Goal: Information Seeking & Learning: Learn about a topic

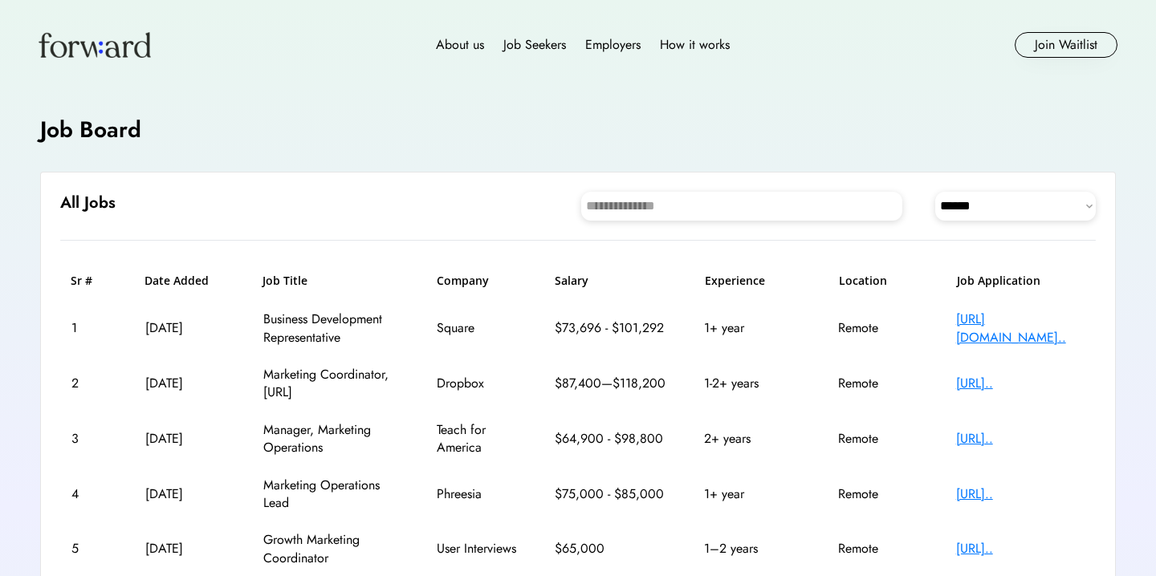
select select "********"
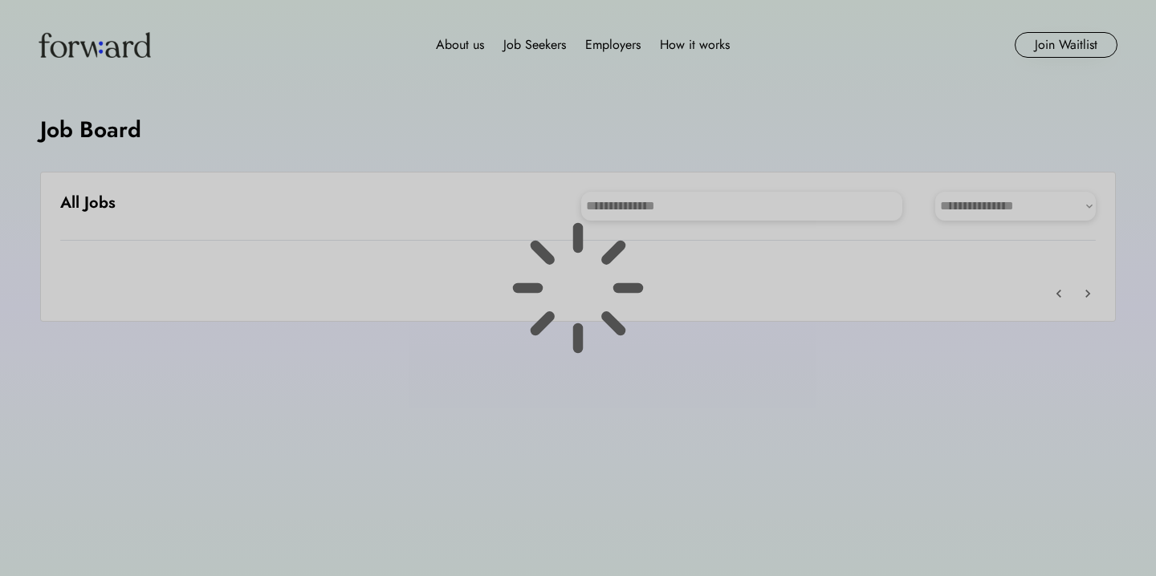
scroll to position [35, 0]
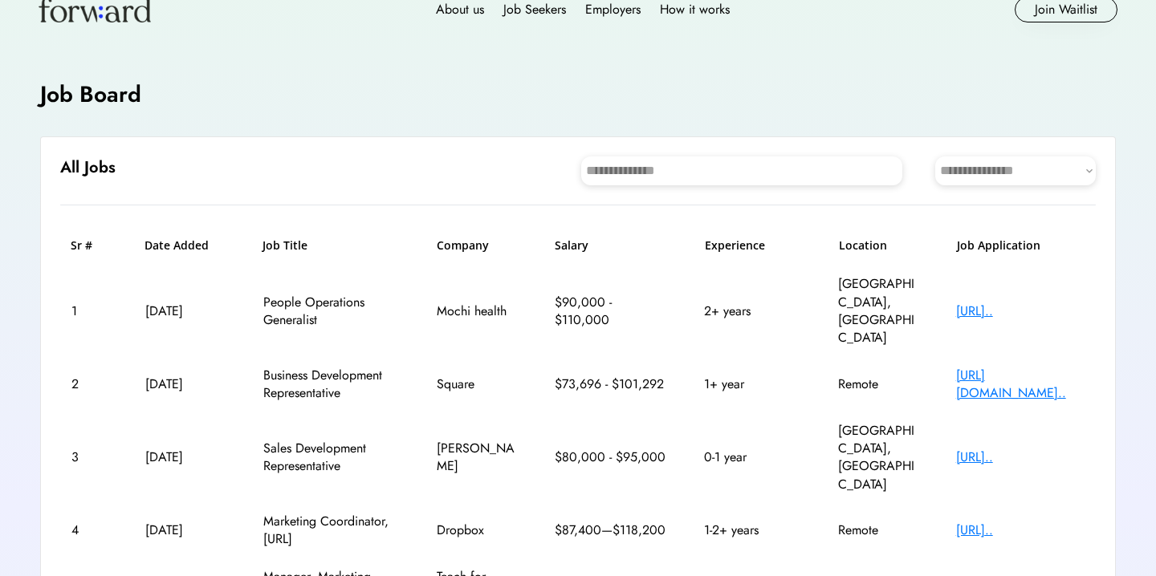
select select "********"
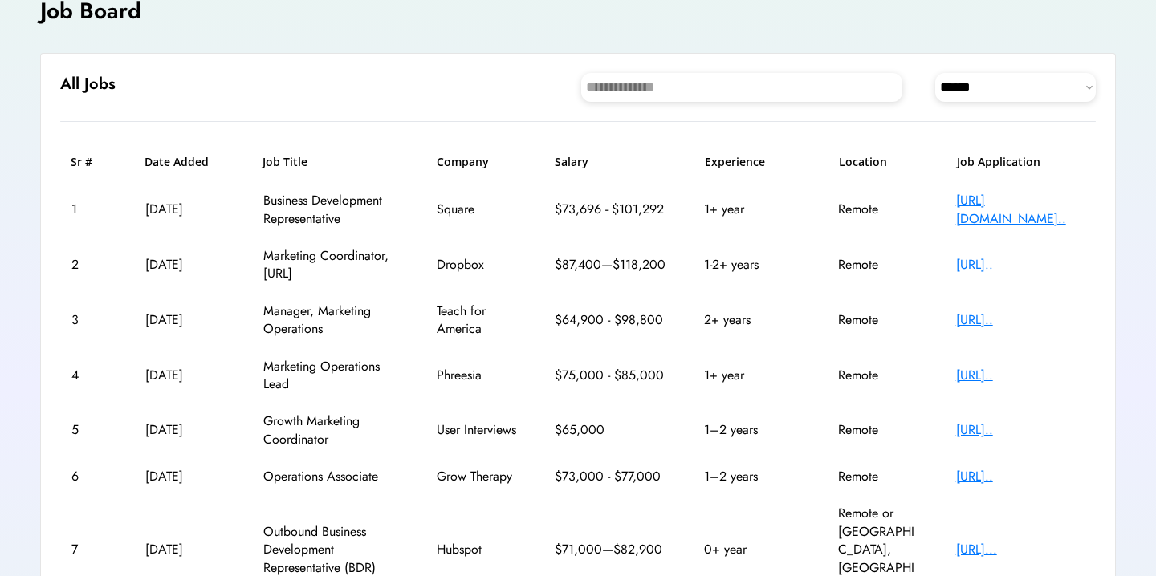
scroll to position [120, 0]
click at [1007, 469] on div "[URL].." at bounding box center [1020, 476] width 128 height 18
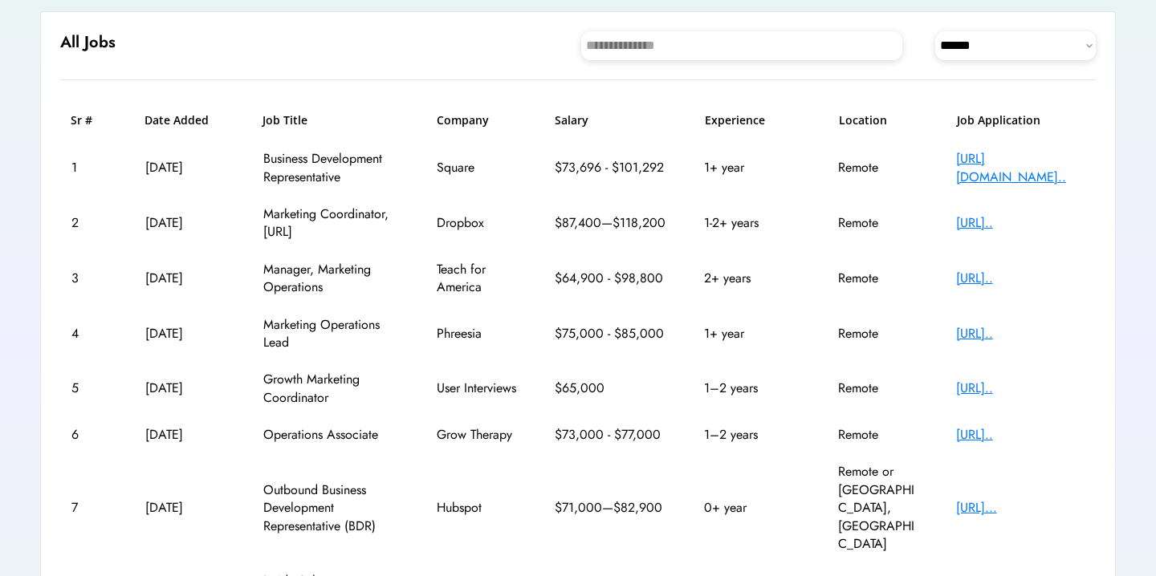
scroll to position [162, 0]
click at [995, 425] on div "[URL].." at bounding box center [1020, 434] width 128 height 18
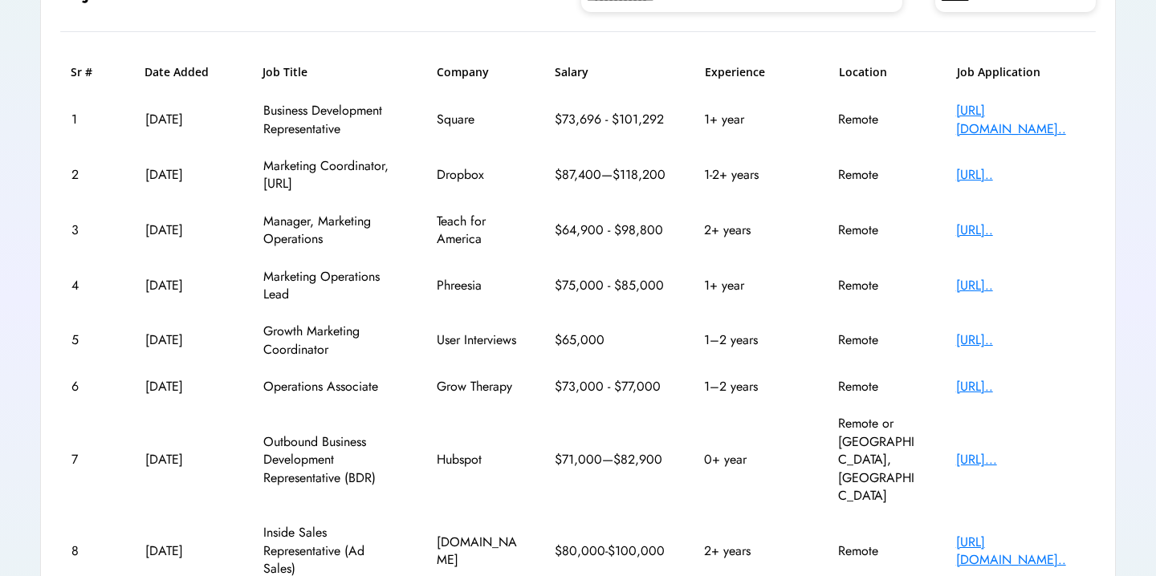
scroll to position [208, 0]
click at [1023, 535] on div "[URL][DOMAIN_NAME].." at bounding box center [1020, 553] width 128 height 36
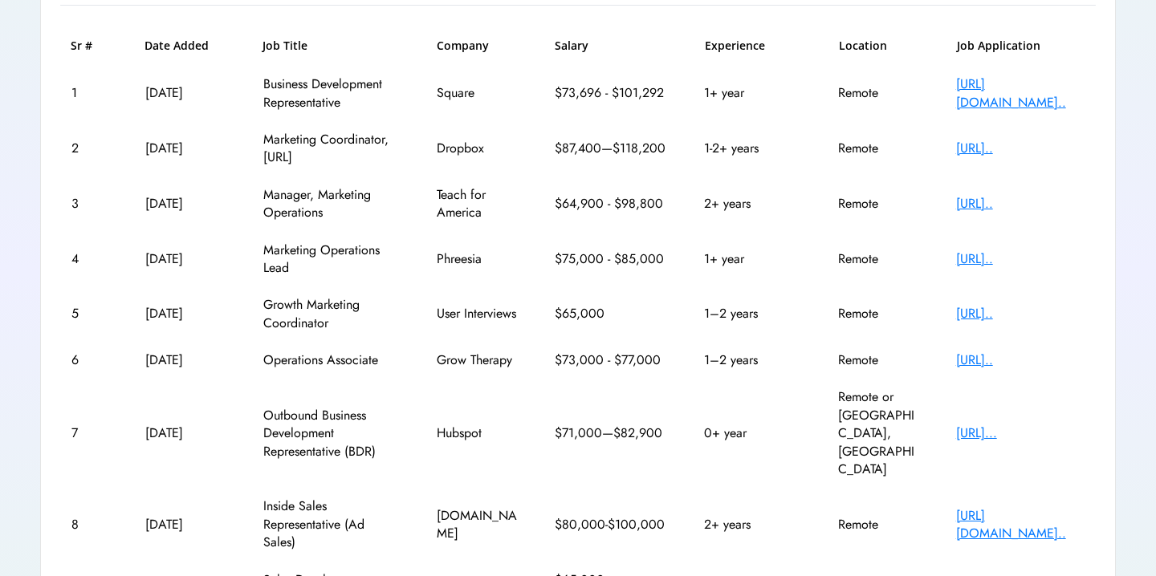
scroll to position [279, 0]
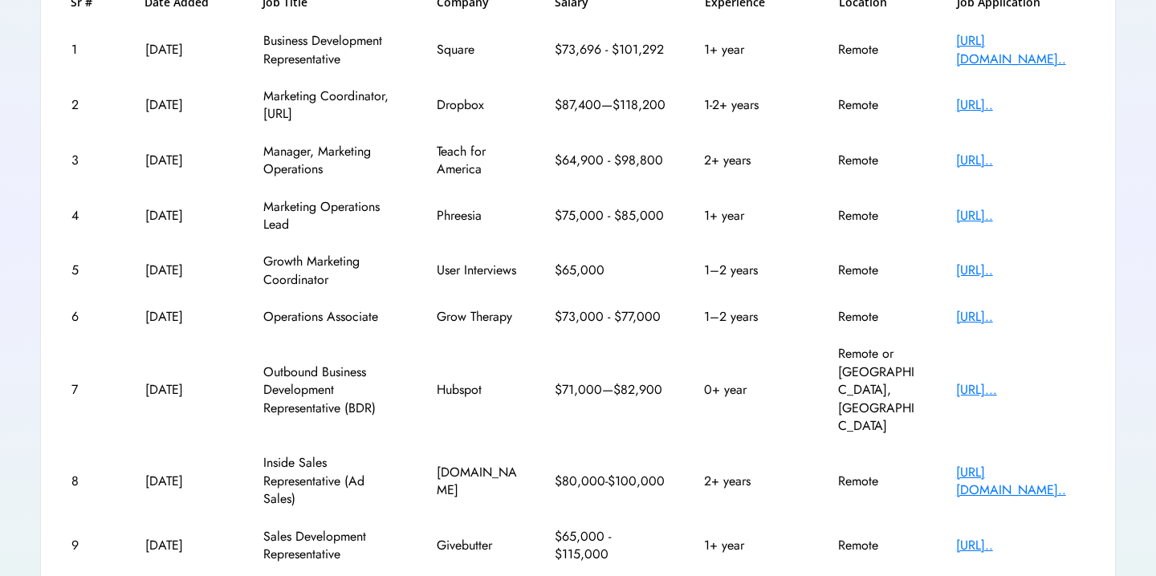
click at [1015, 537] on div "[URL].." at bounding box center [1020, 546] width 128 height 18
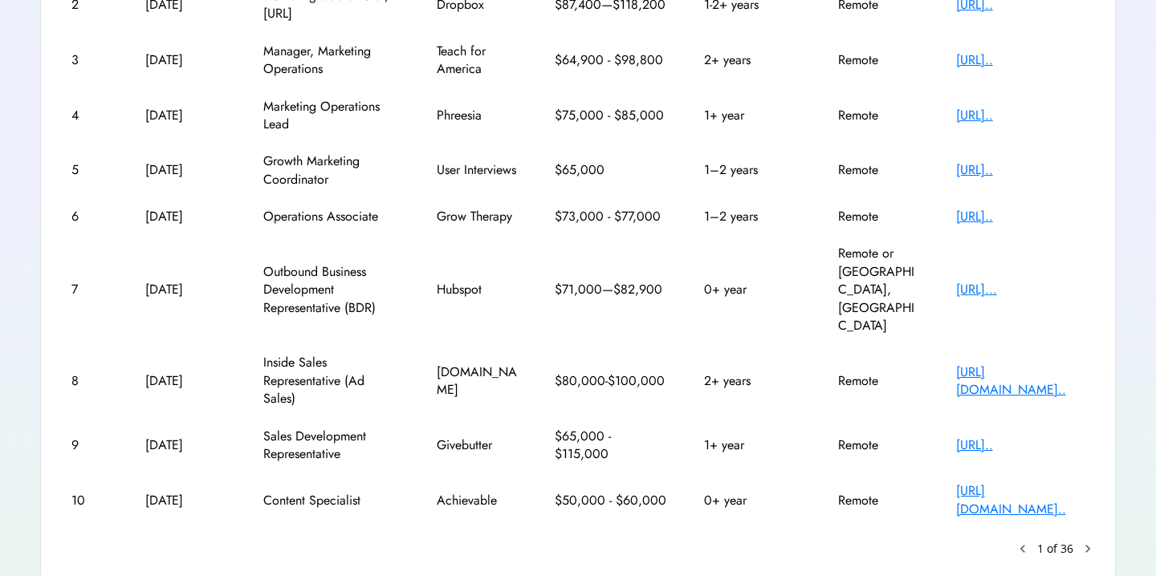
scroll to position [376, 0]
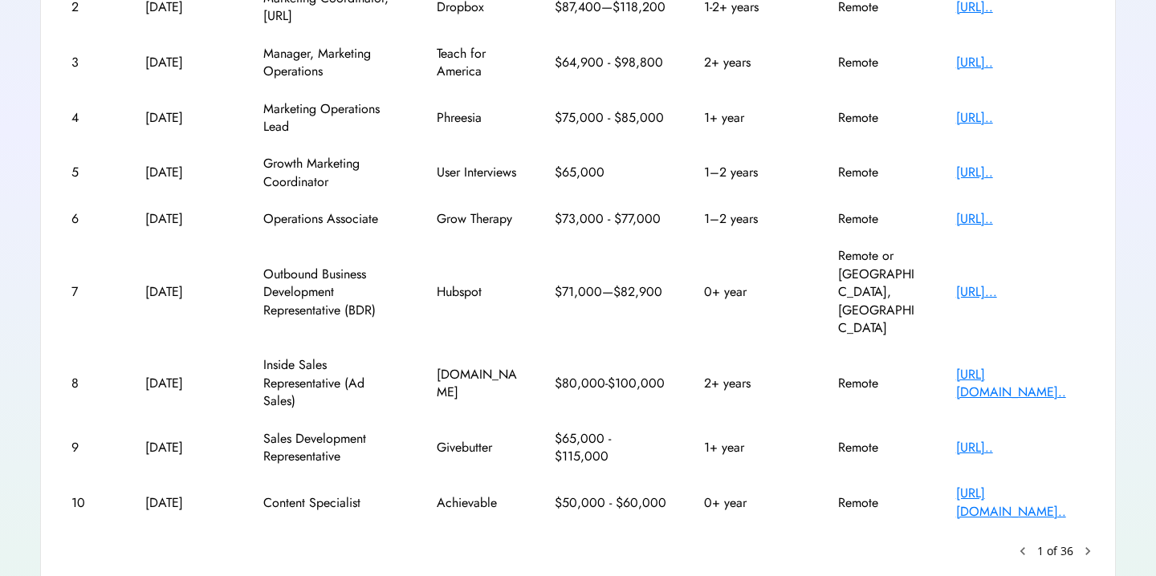
click at [1036, 485] on div "[URL][DOMAIN_NAME].." at bounding box center [1020, 503] width 128 height 36
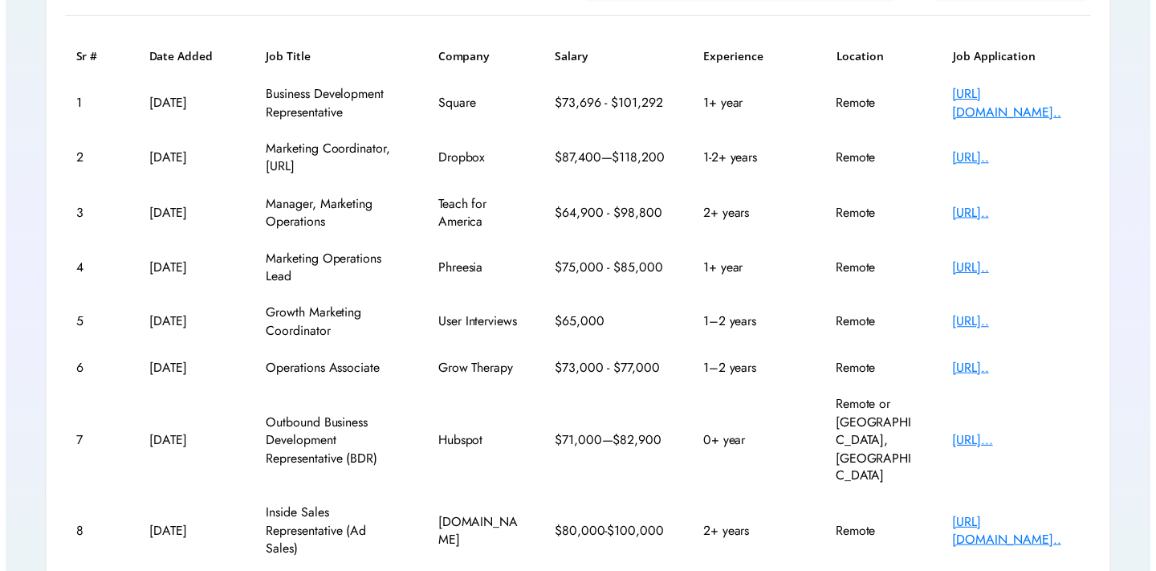
scroll to position [225, 0]
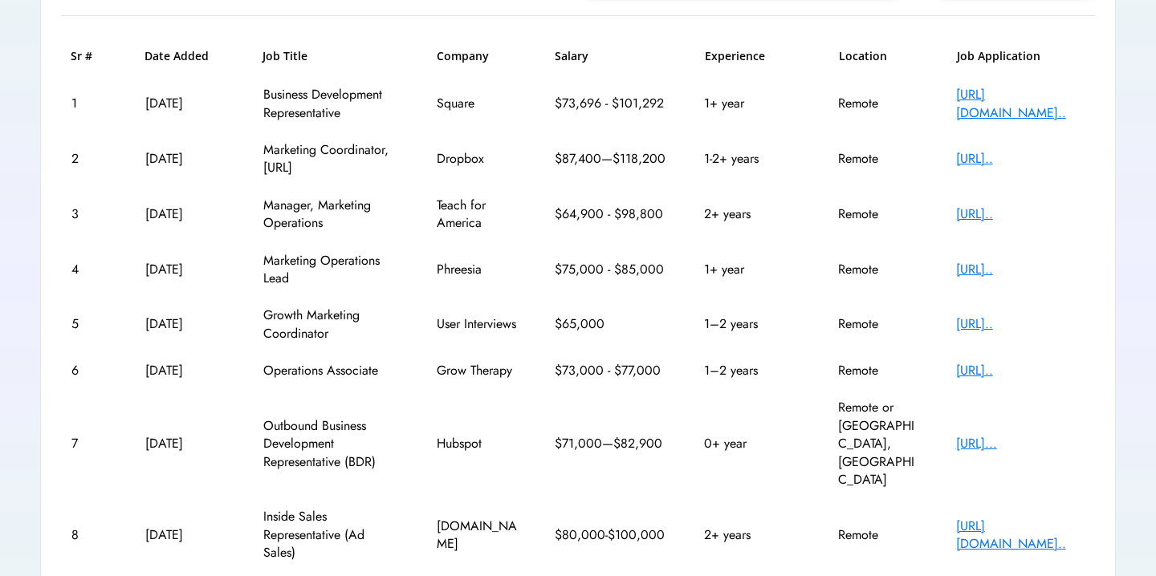
click at [990, 214] on div "[URL].." at bounding box center [1020, 214] width 128 height 18
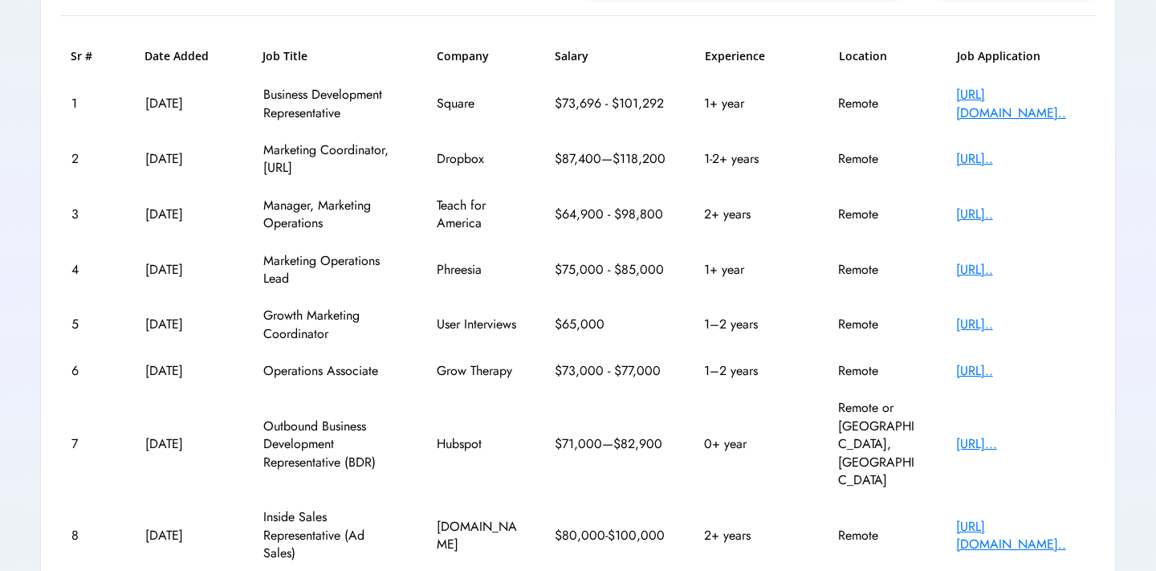
click at [994, 99] on div "[URL][DOMAIN_NAME].." at bounding box center [1020, 104] width 128 height 36
click at [1039, 152] on div "[URL].." at bounding box center [1020, 159] width 128 height 18
click at [991, 267] on div "[URL].." at bounding box center [1020, 270] width 128 height 18
click at [1007, 320] on div "[URL].." at bounding box center [1020, 324] width 128 height 18
click at [1039, 321] on div "[URL].." at bounding box center [1020, 324] width 128 height 18
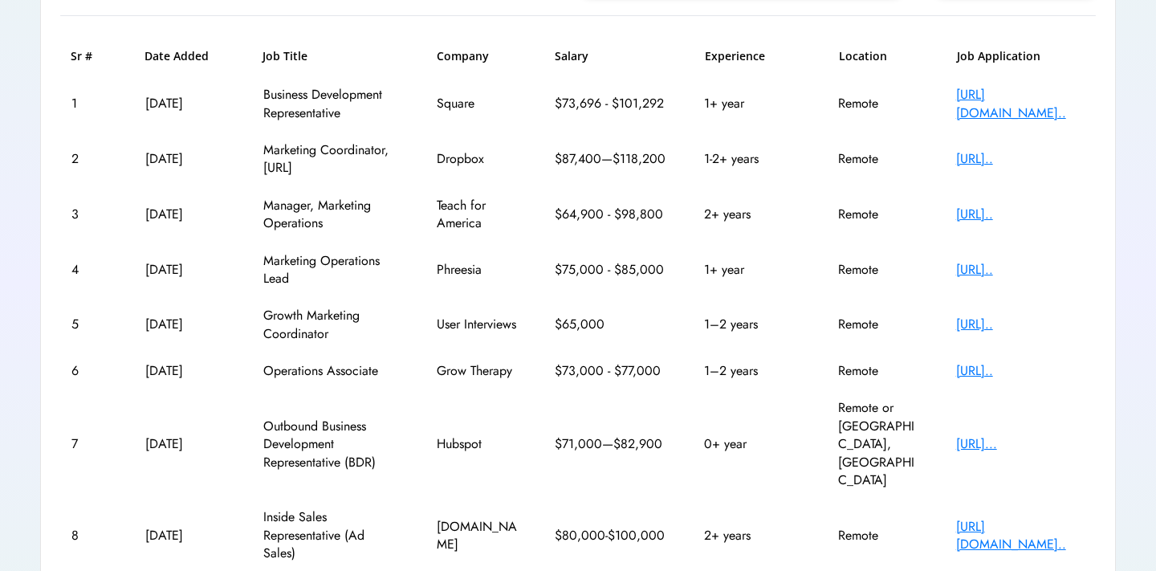
click at [999, 435] on div "[URL]..." at bounding box center [1020, 444] width 128 height 18
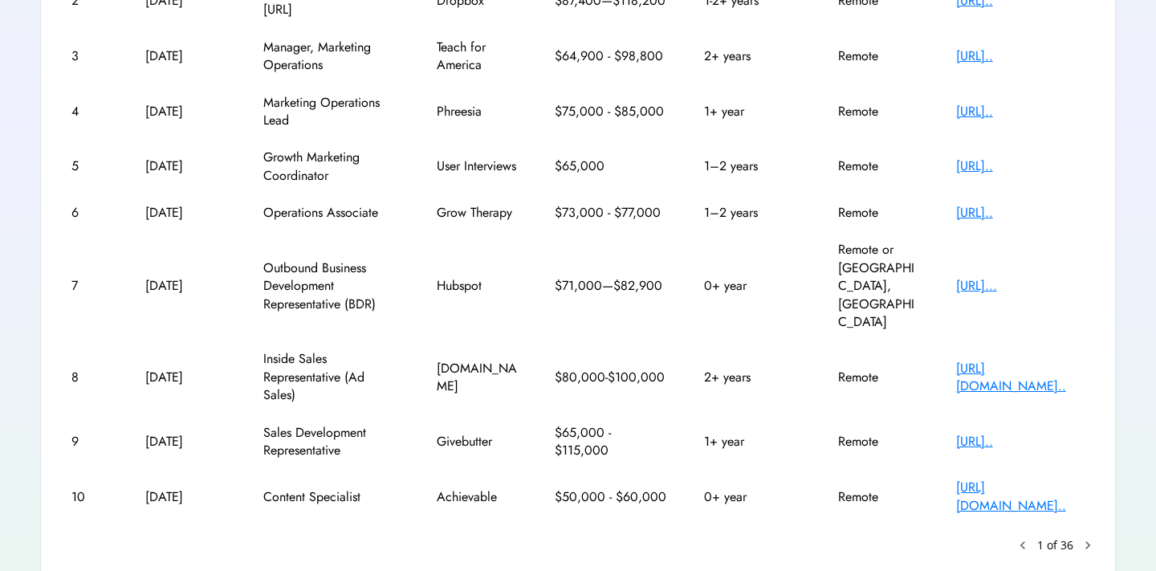
scroll to position [382, 0]
click at [1089, 538] on text "chevron_right" at bounding box center [1088, 546] width 16 height 16
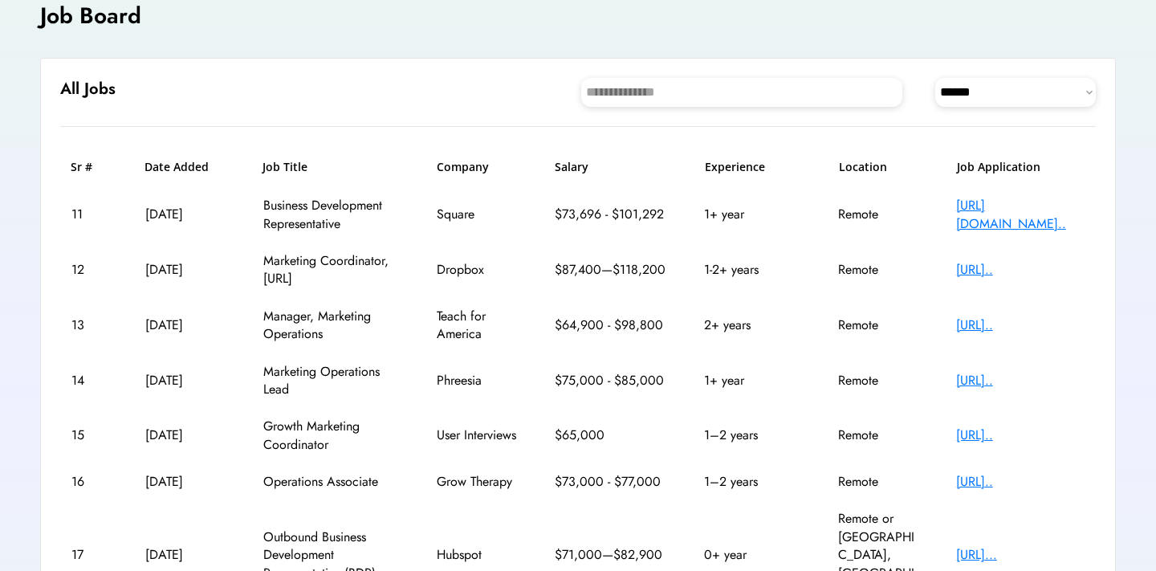
scroll to position [102, 0]
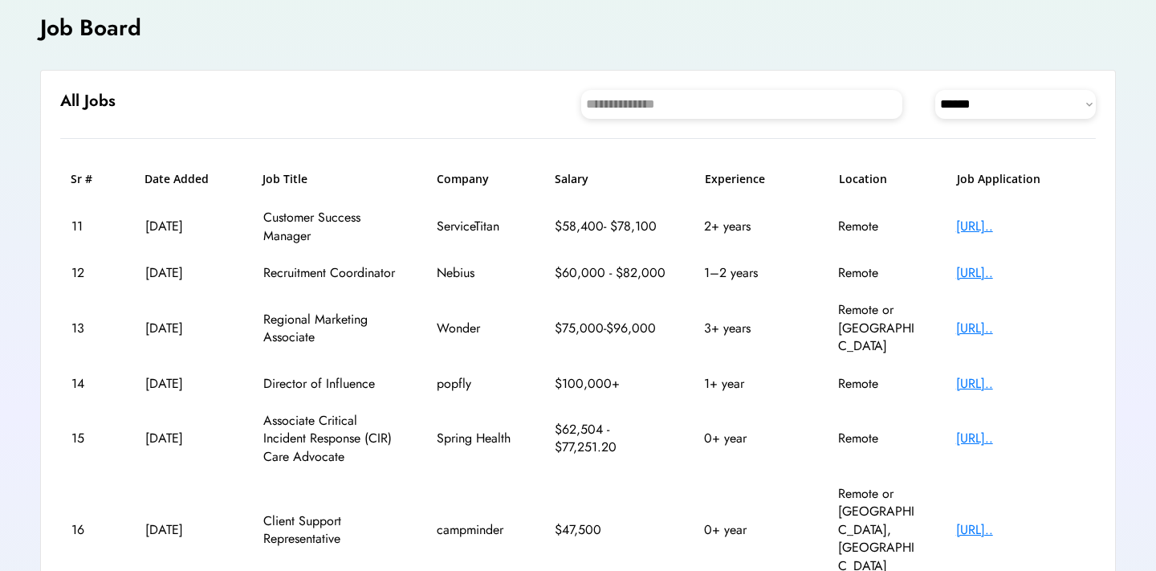
click at [923, 0] on div "**********" at bounding box center [578, 439] width 1156 height 903
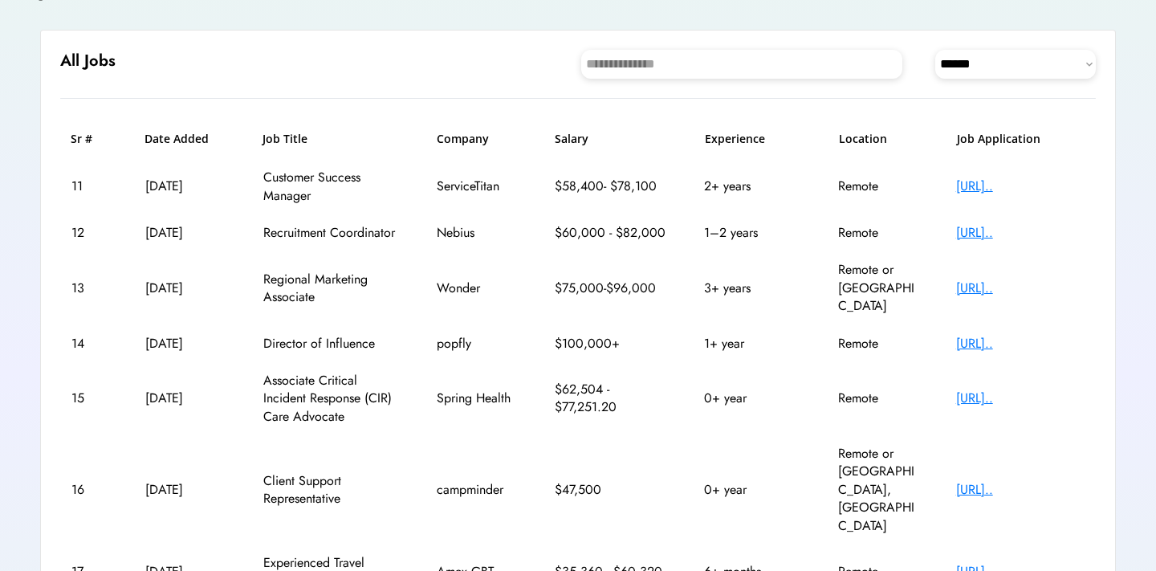
scroll to position [150, 0]
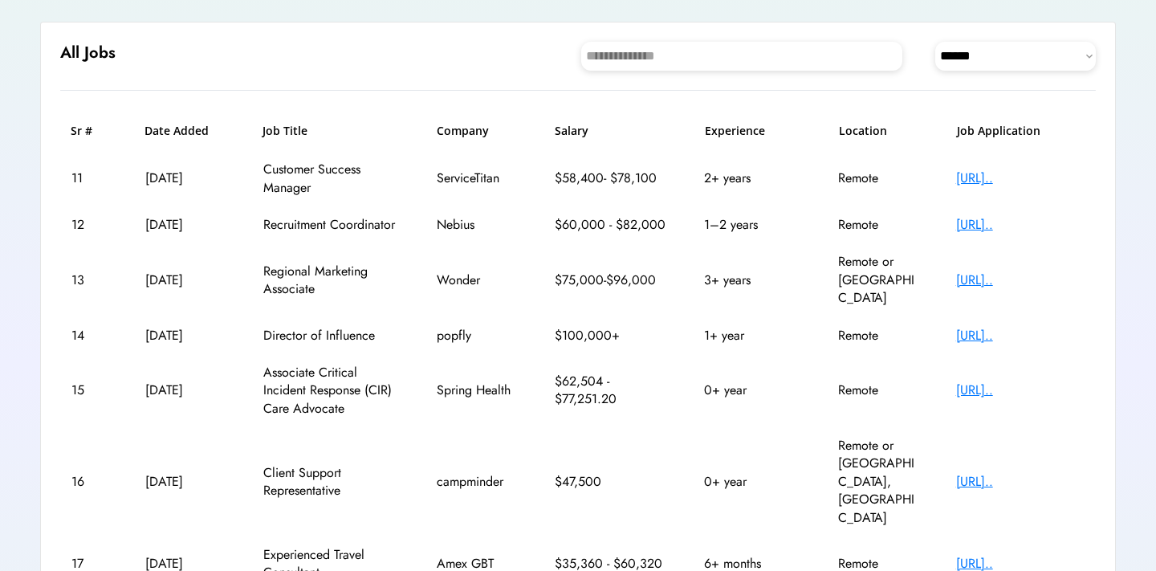
click at [1007, 327] on div "[URL].." at bounding box center [1020, 336] width 128 height 18
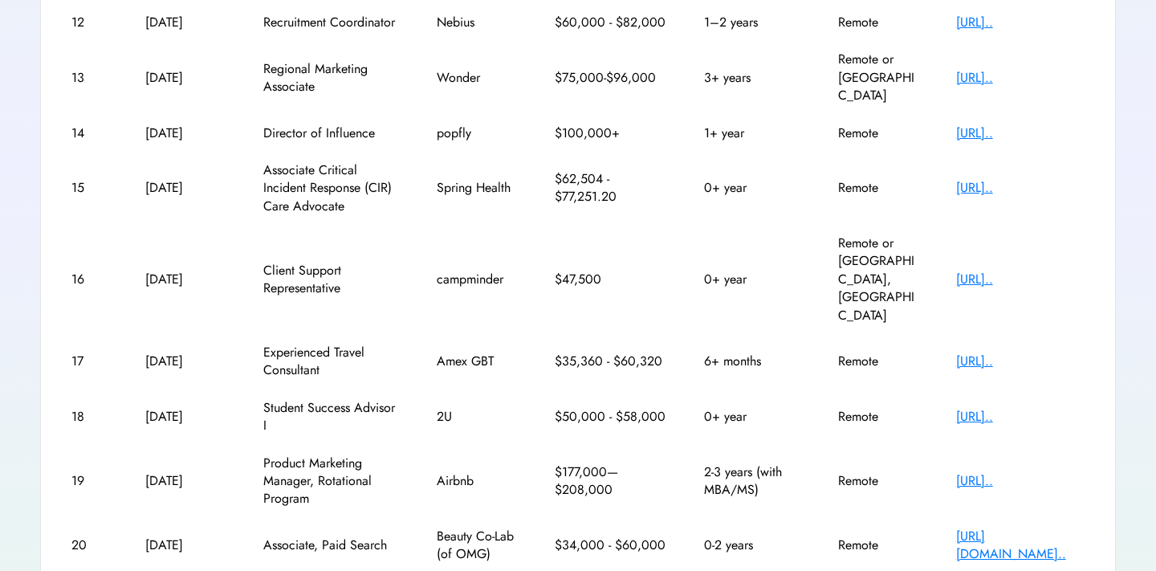
scroll to position [348, 0]
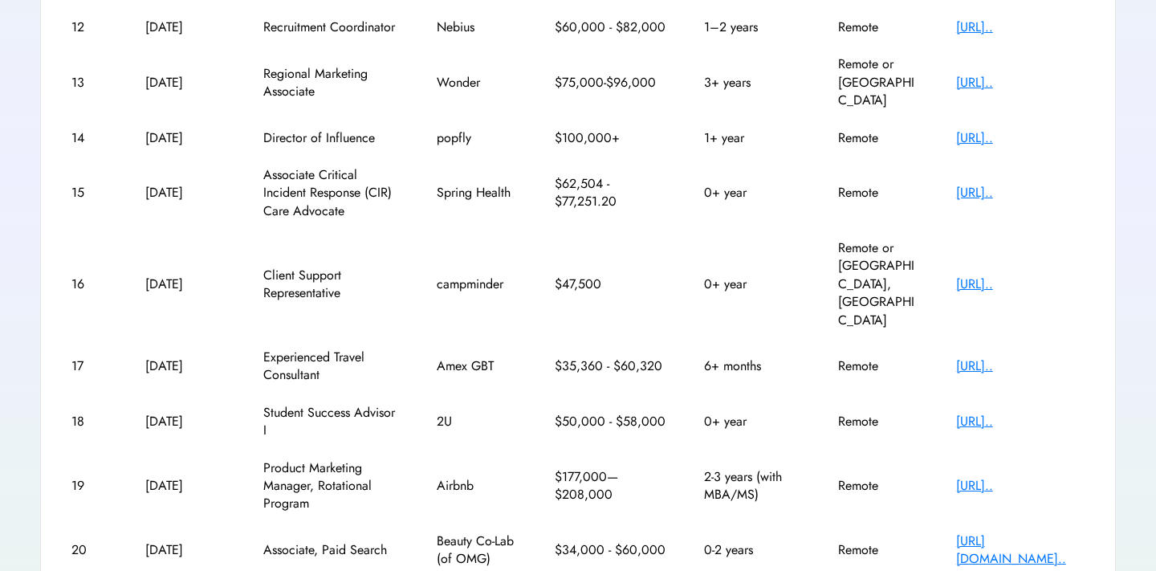
click at [1000, 184] on div "[URL].." at bounding box center [1020, 193] width 128 height 18
click at [997, 532] on div "[URL][DOMAIN_NAME].." at bounding box center [1020, 550] width 128 height 36
click at [989, 413] on div "[URL].." at bounding box center [1020, 422] width 128 height 18
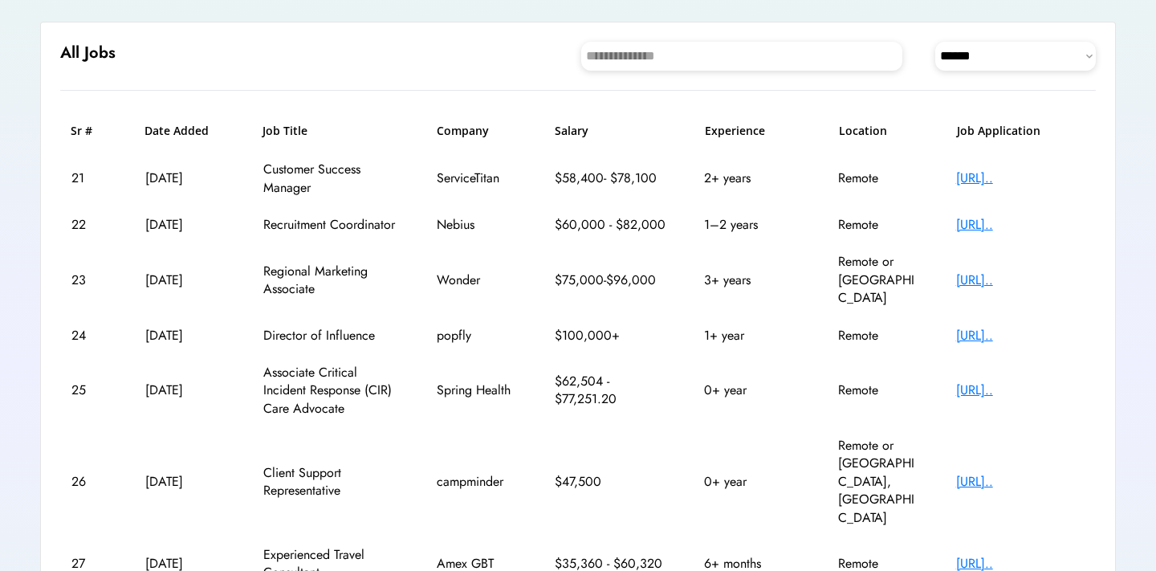
scroll to position [102, 0]
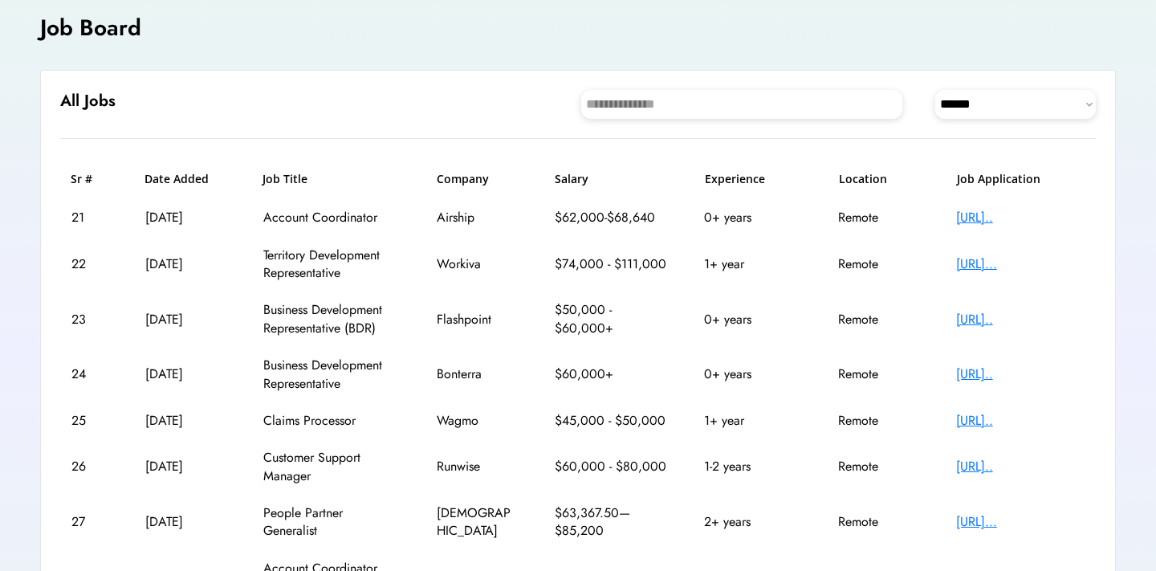
click at [1000, 375] on div "[URL].." at bounding box center [1020, 374] width 128 height 18
click at [995, 218] on div "[URL].." at bounding box center [1020, 218] width 128 height 18
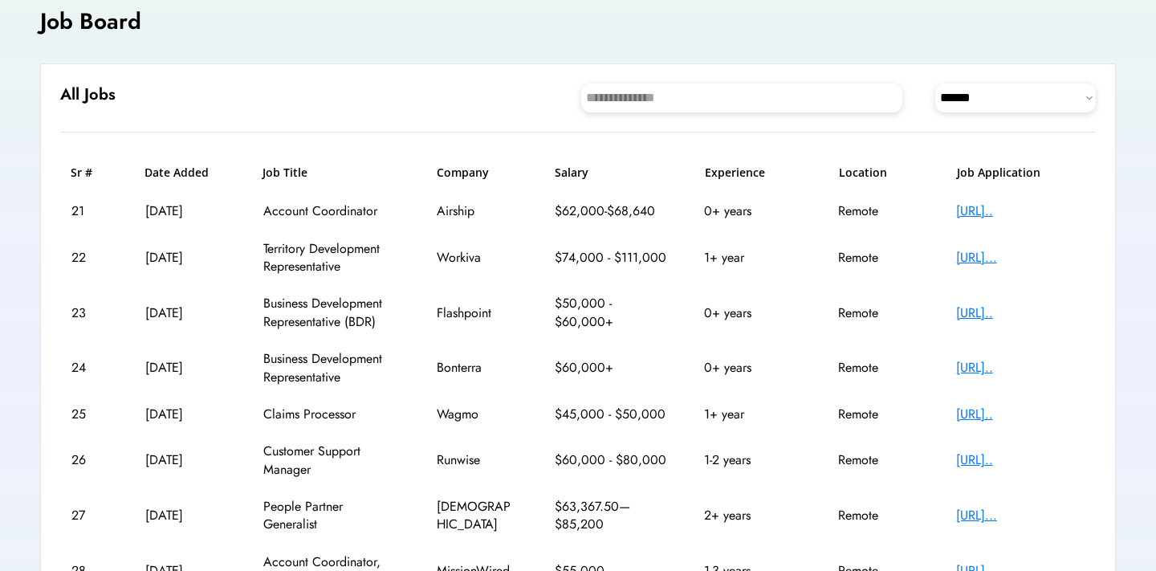
scroll to position [108, 0]
click at [1038, 304] on div "[URL].." at bounding box center [1020, 313] width 128 height 18
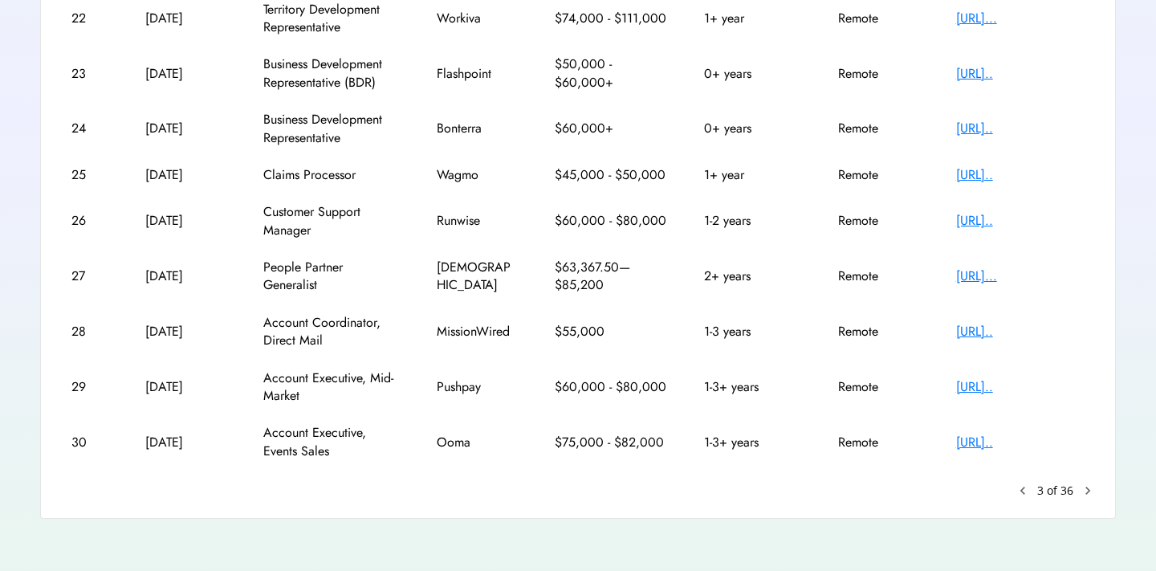
scroll to position [347, 0]
click at [1012, 388] on div "[URL].." at bounding box center [1020, 388] width 128 height 18
